Goal: Task Accomplishment & Management: Manage account settings

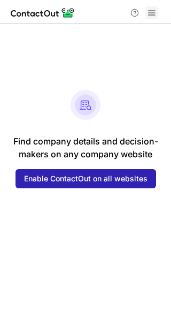
click at [156, 11] on span at bounding box center [152, 13] width 9 height 9
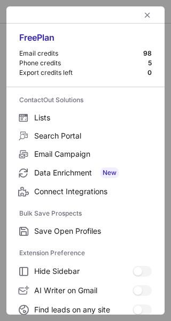
click at [94, 55] on div "Email credits" at bounding box center [81, 53] width 124 height 9
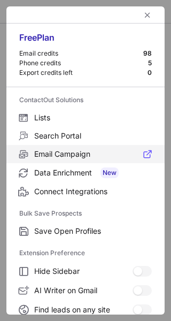
drag, startPoint x: 94, startPoint y: 55, endPoint x: 73, endPoint y: 158, distance: 105.8
click at [73, 158] on div "Free Plan Email credits 98 Phone credits 5 Export credits left 0 ContactOut Sol…" at bounding box center [85, 160] width 158 height 308
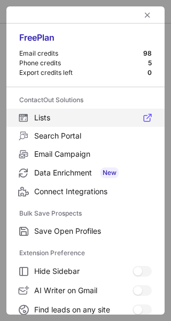
click at [111, 121] on span "Lists" at bounding box center [93, 118] width 118 height 10
